Goal: Task Accomplishment & Management: Complete application form

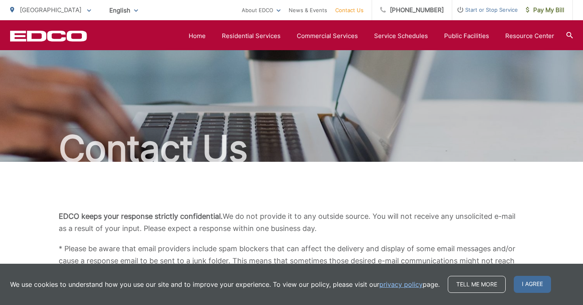
scroll to position [690, 0]
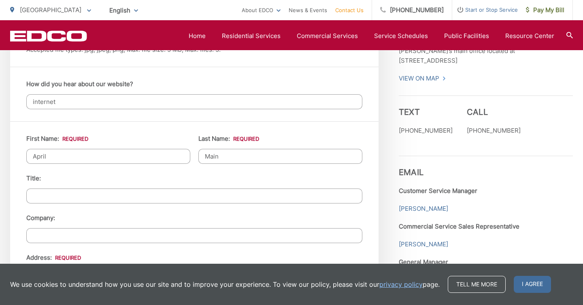
drag, startPoint x: 60, startPoint y: 155, endPoint x: 4, endPoint y: 155, distance: 55.8
click at [4, 155] on div "EDCO keeps your response strictly confidential. We do not provide it to any out…" at bounding box center [291, 95] width 583 height 1247
type input "Rich"
drag, startPoint x: 223, startPoint y: 155, endPoint x: 174, endPoint y: 154, distance: 49.4
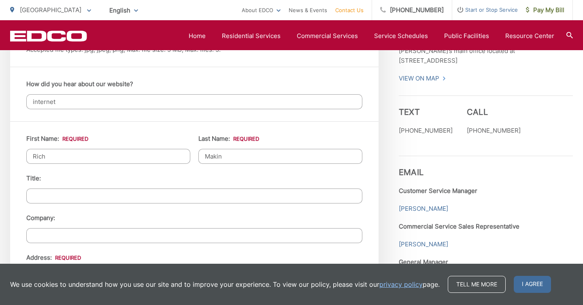
type input "Makin"
click at [73, 159] on input "Rich" at bounding box center [108, 156] width 164 height 15
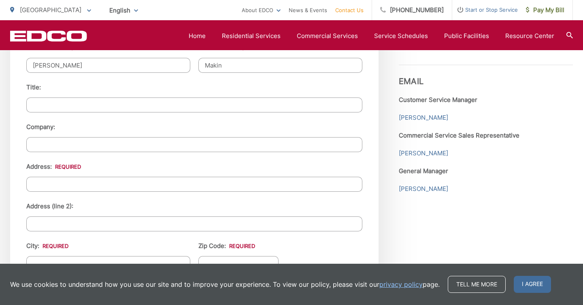
scroll to position [783, 0]
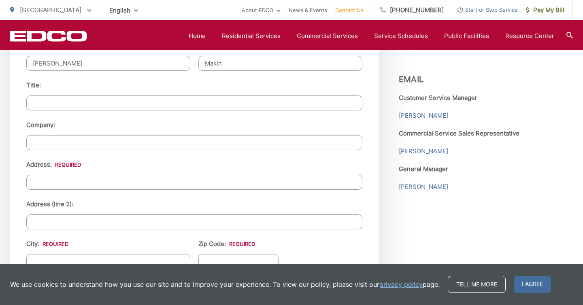
type input "[PERSON_NAME]"
click at [118, 180] on input "Address: *" at bounding box center [194, 182] width 336 height 15
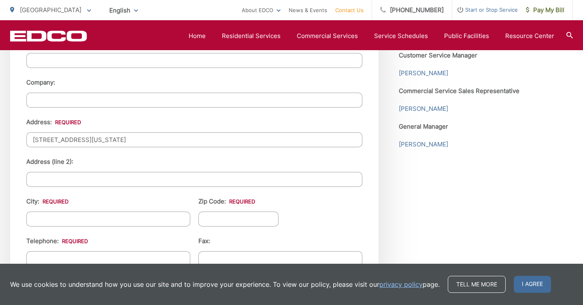
scroll to position [830, 0]
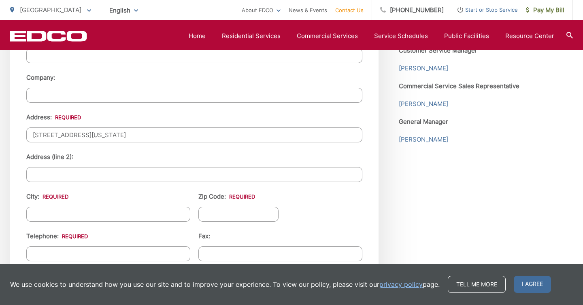
type input "[STREET_ADDRESS][US_STATE]"
click at [109, 212] on input "City: *" at bounding box center [108, 214] width 164 height 15
type input "[GEOGRAPHIC_DATA]"
click at [235, 207] on input "Zip Code: *" at bounding box center [238, 214] width 80 height 15
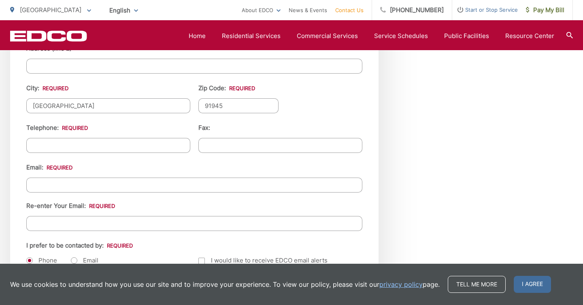
scroll to position [942, 0]
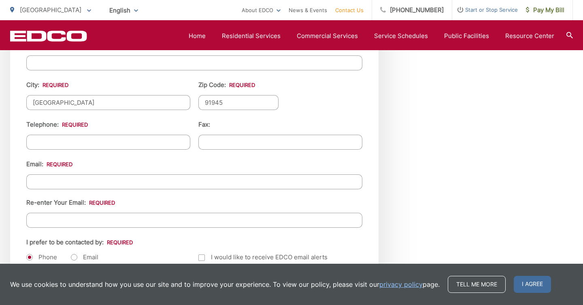
type input "91945"
click at [135, 138] on input "(___) ___-____" at bounding box center [108, 142] width 164 height 15
click at [36, 140] on input "(___) ___-____" at bounding box center [108, 142] width 164 height 15
type input "[PHONE_NUMBER]"
click at [97, 182] on input "Email *" at bounding box center [194, 181] width 336 height 15
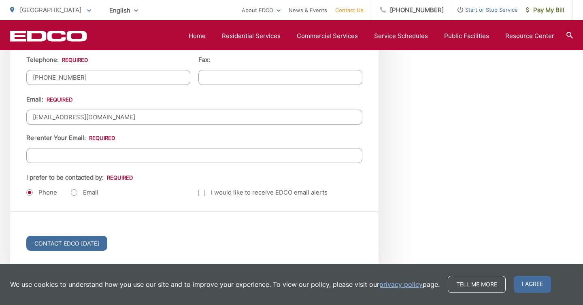
scroll to position [1007, 0]
type input "[EMAIL_ADDRESS][DOMAIN_NAME]"
click at [96, 153] on input "Re-enter Your Email:" at bounding box center [194, 154] width 336 height 15
